Goal: Navigation & Orientation: Find specific page/section

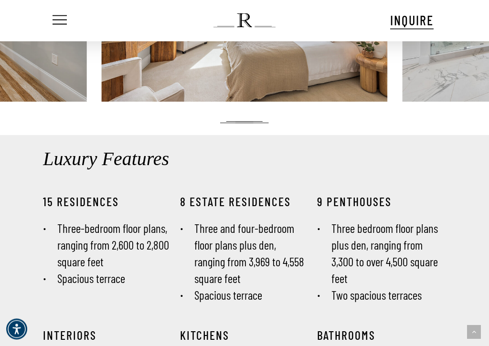
scroll to position [1009, 0]
click at [389, 145] on h2 "Luxury Features" at bounding box center [244, 159] width 403 height 29
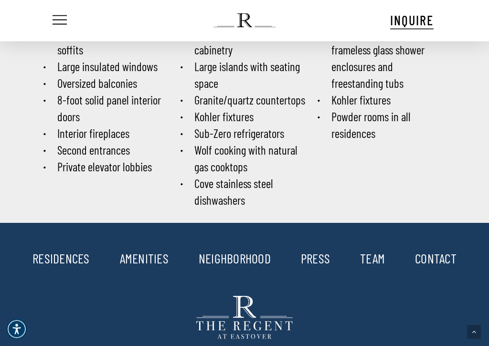
scroll to position [1340, 0]
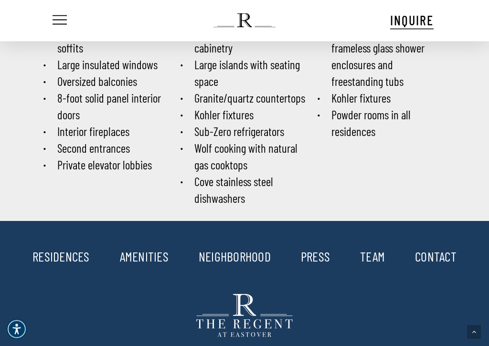
click at [157, 249] on link "AMENITIES" at bounding box center [144, 257] width 49 height 16
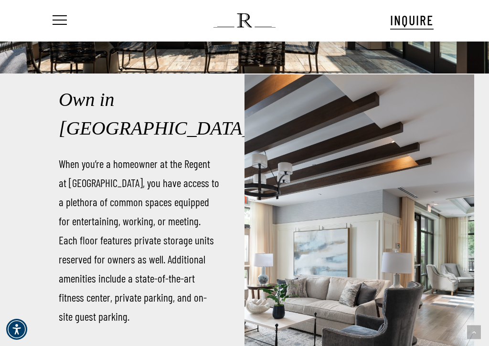
scroll to position [185, 0]
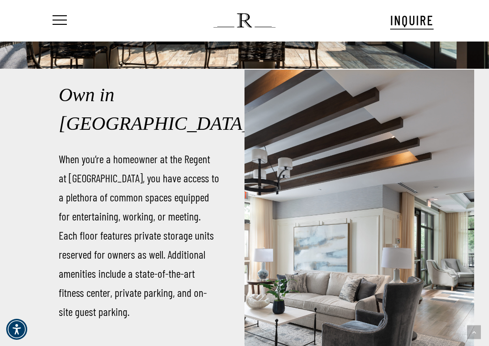
click at [360, 177] on div at bounding box center [374, 242] width 201 height 346
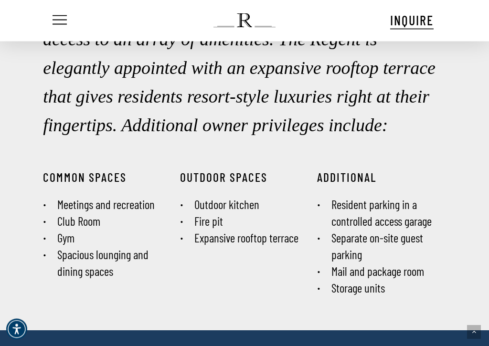
scroll to position [864, 0]
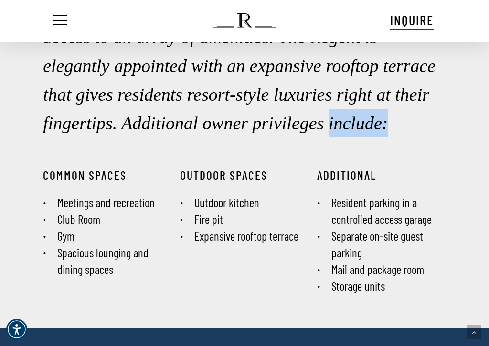
click at [427, 137] on h2 "Exceptional Queen City living includes exclusive access to an array of amenitie…" at bounding box center [244, 65] width 403 height 143
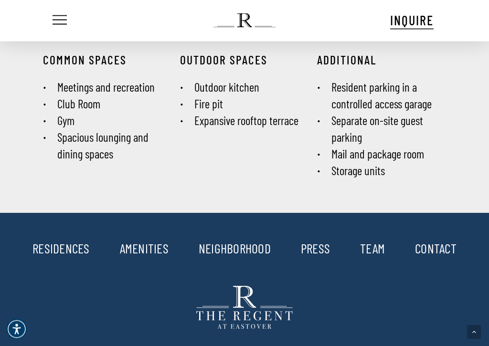
scroll to position [996, 0]
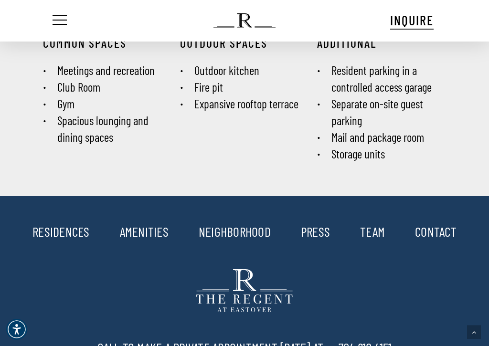
click at [323, 236] on link "PRESS" at bounding box center [315, 232] width 29 height 16
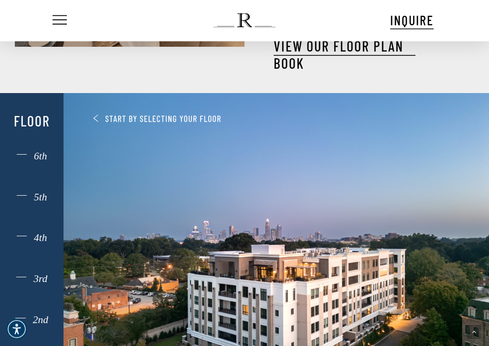
scroll to position [490, 0]
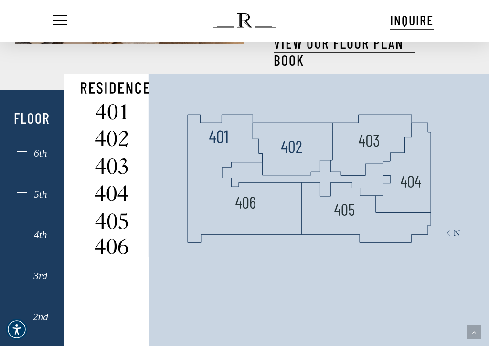
click at [331, 137] on polygon at bounding box center [293, 149] width 80 height 53
click at [128, 128] on img at bounding box center [111, 138] width 53 height 21
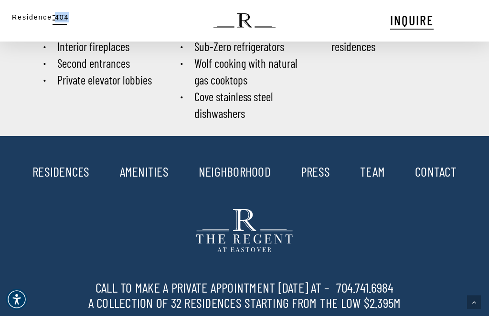
scroll to position [1393, 0]
